Goal: Entertainment & Leisure: Consume media (video, audio)

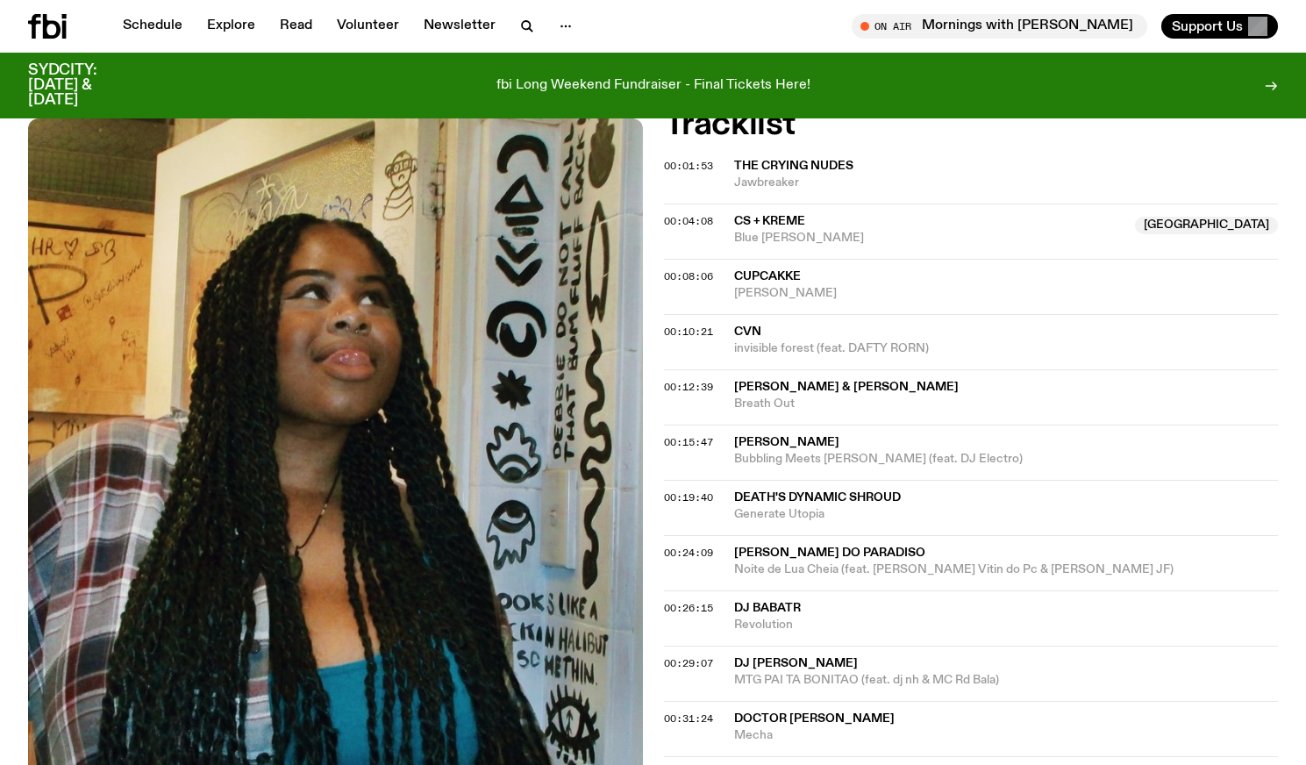
scroll to position [1086, 0]
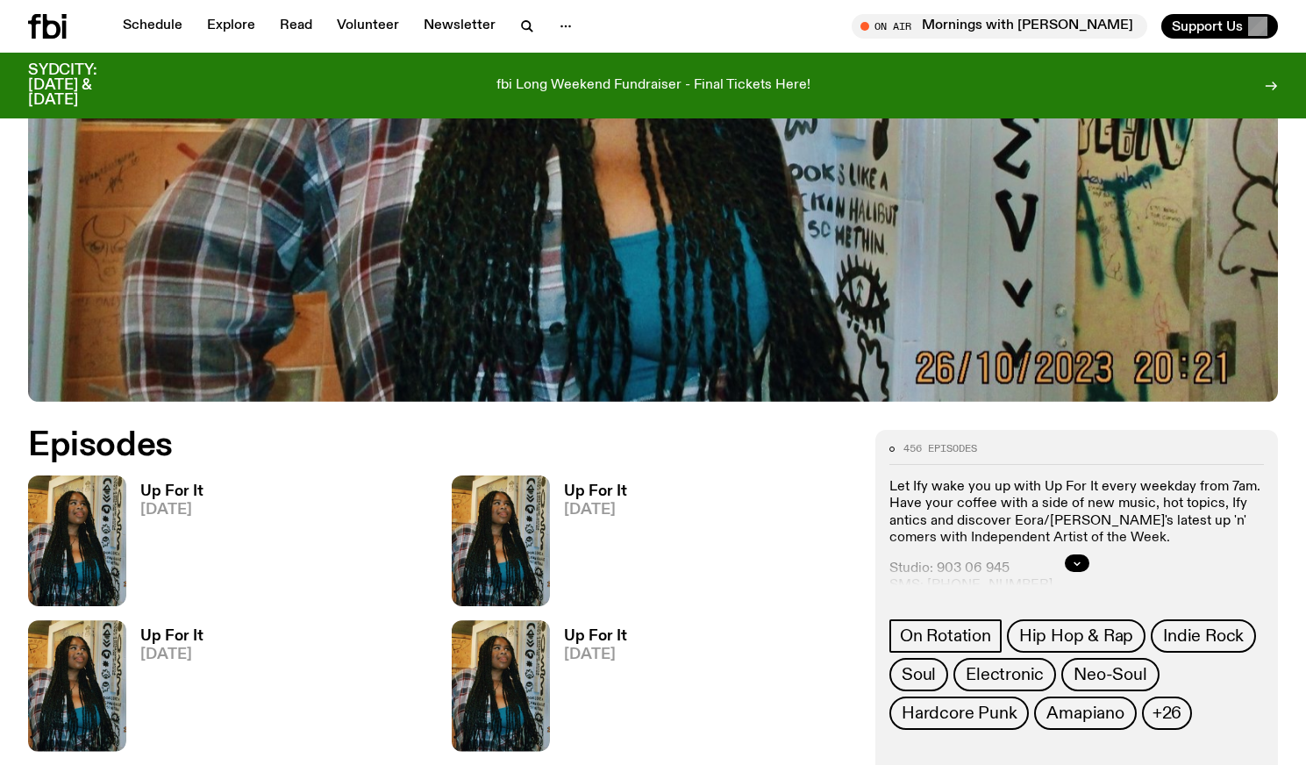
scroll to position [725, 0]
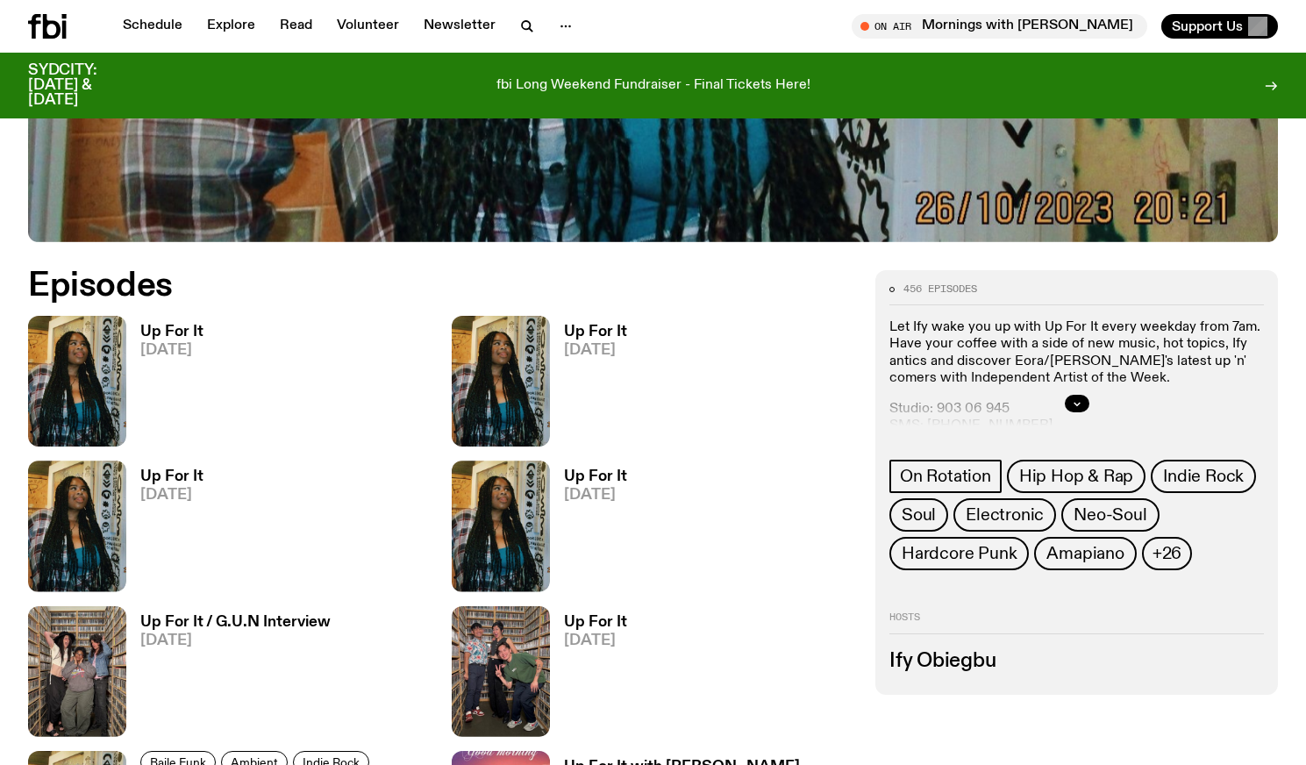
click at [194, 330] on h3 "Up For It" at bounding box center [171, 331] width 63 height 15
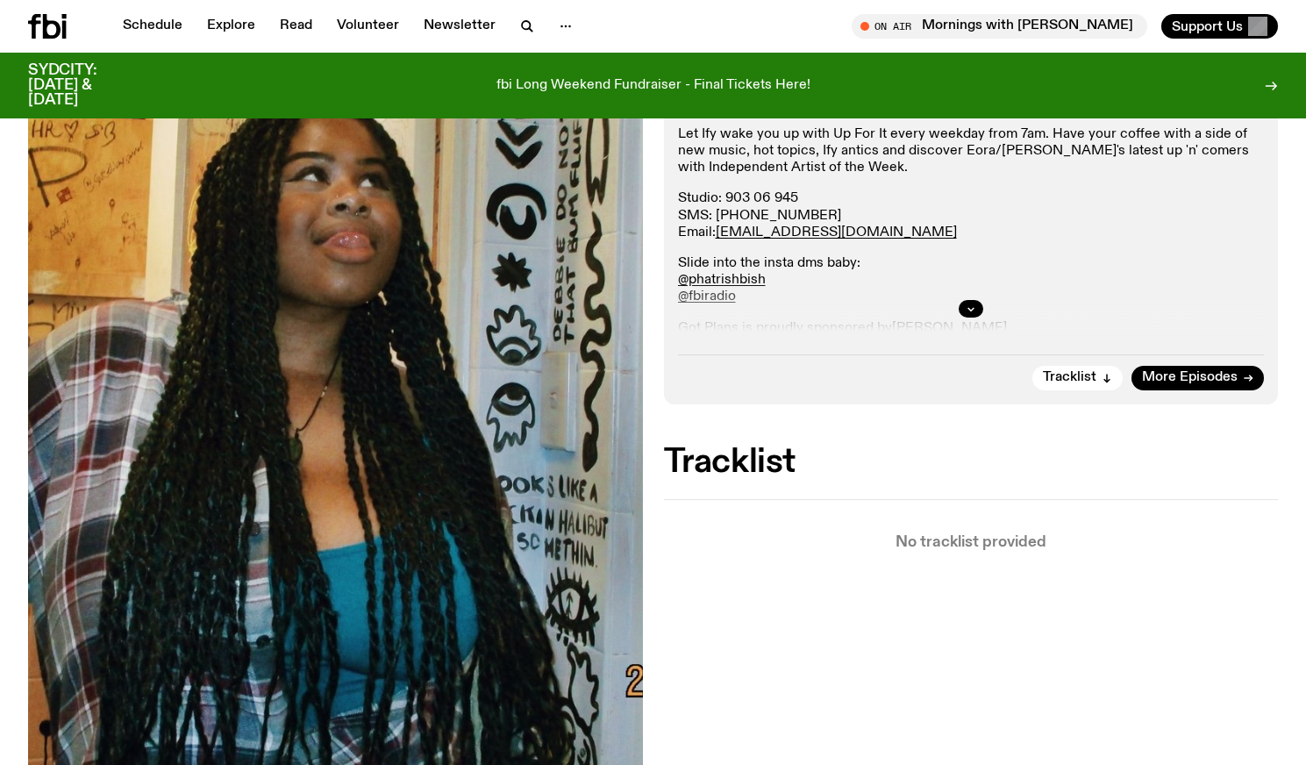
scroll to position [375, 0]
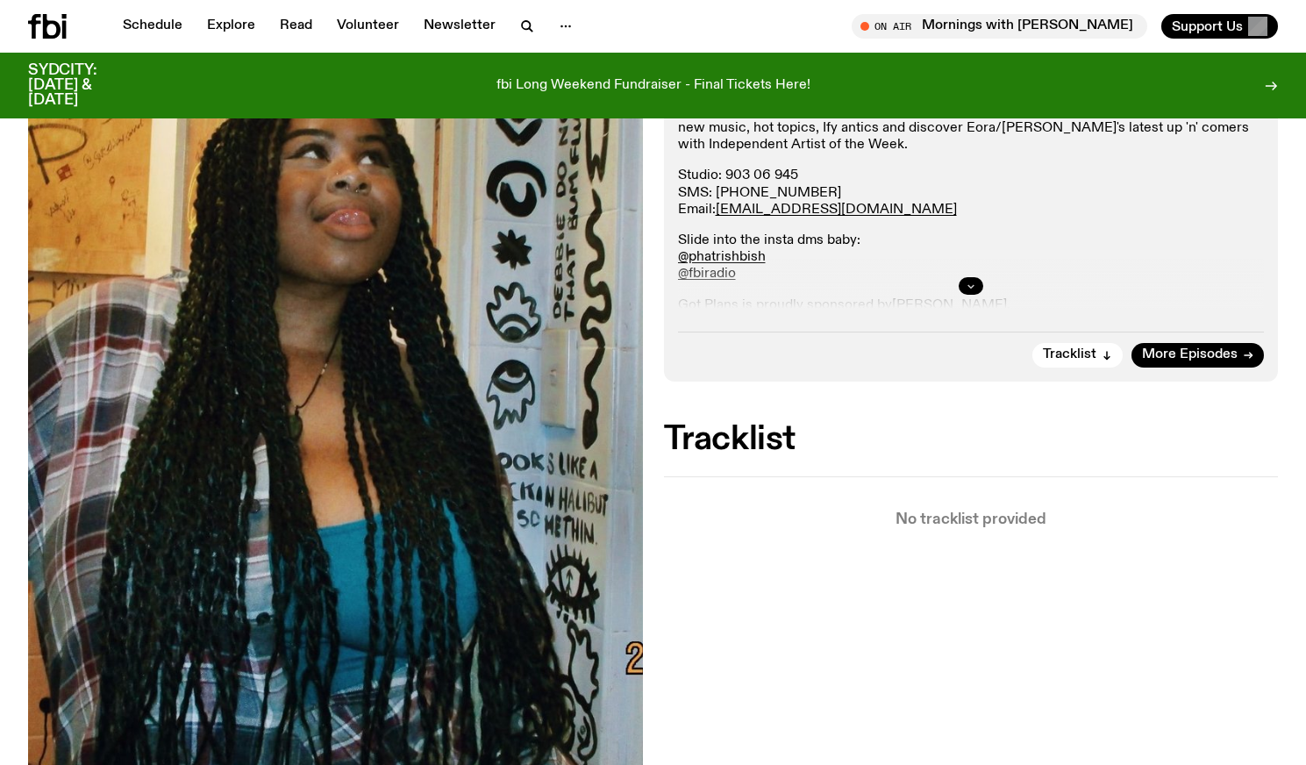
click at [972, 283] on icon "button" at bounding box center [970, 286] width 11 height 11
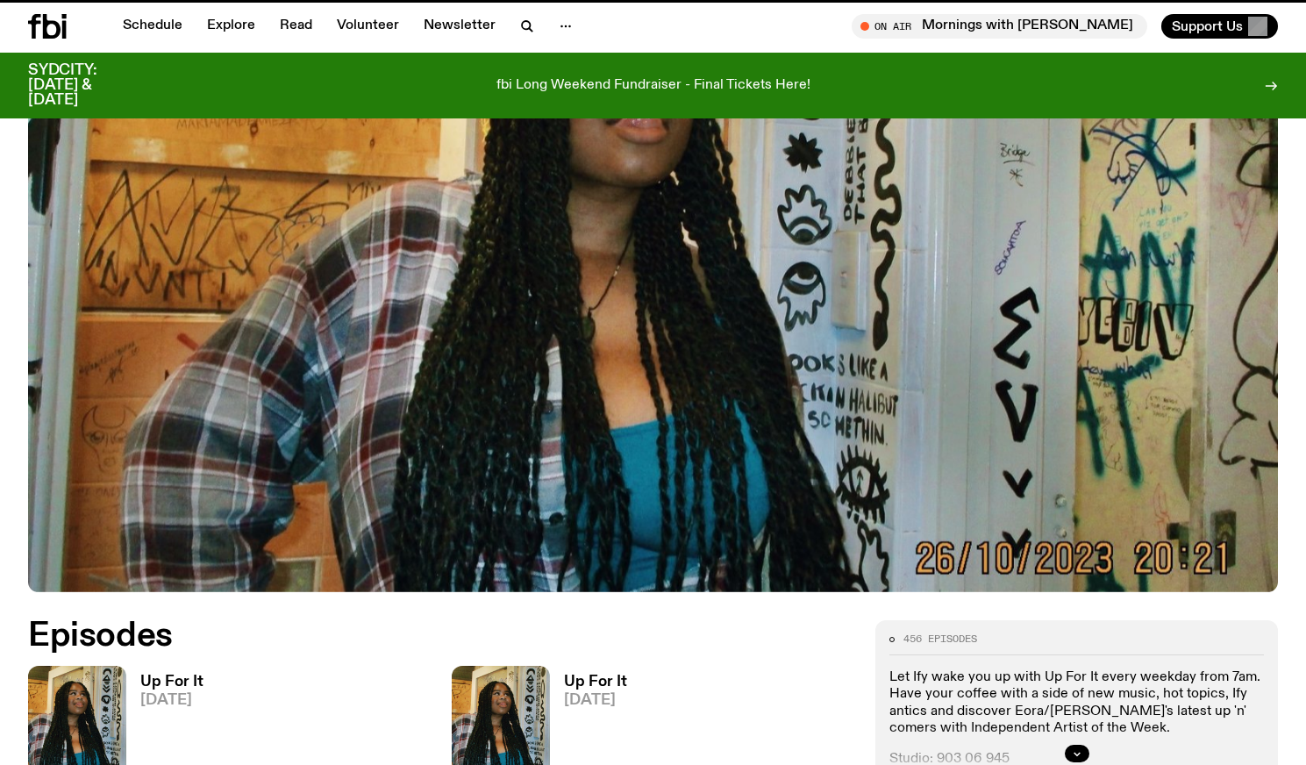
scroll to position [725, 0]
